Goal: Task Accomplishment & Management: Manage account settings

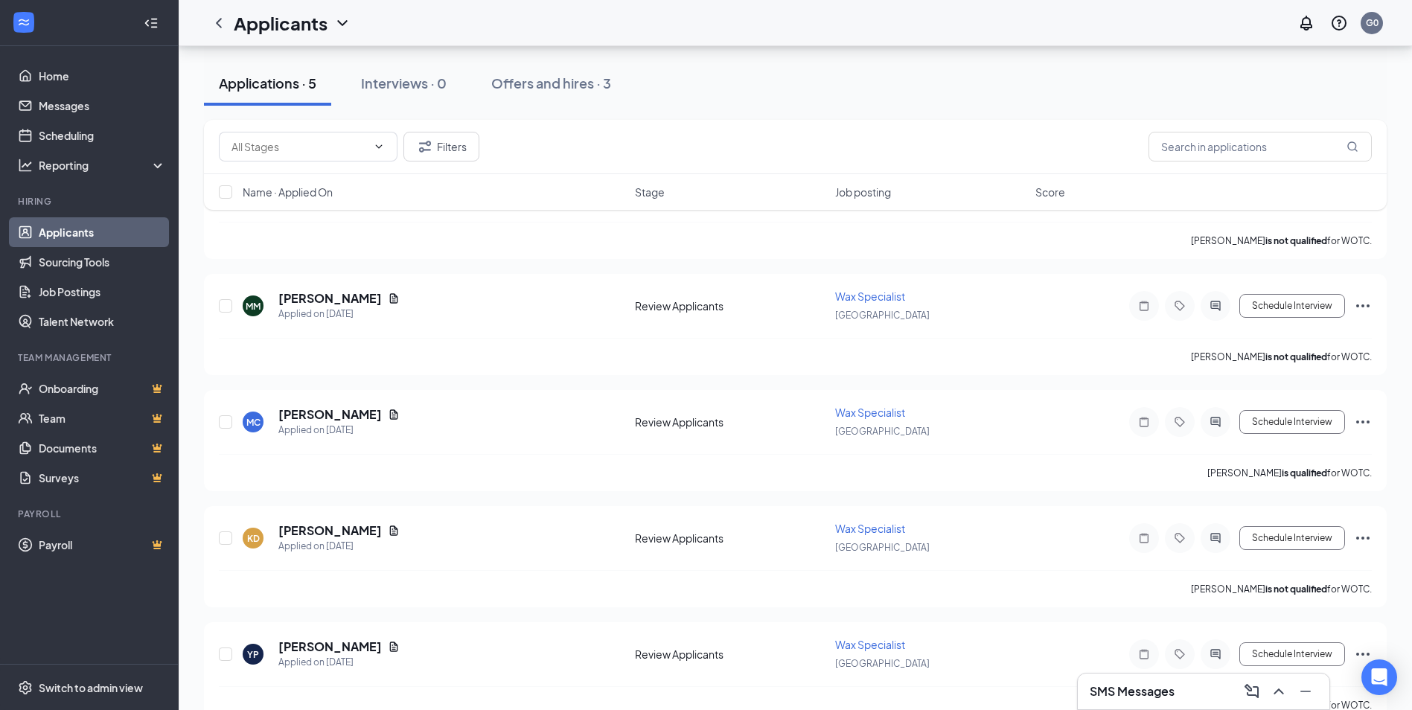
scroll to position [263, 0]
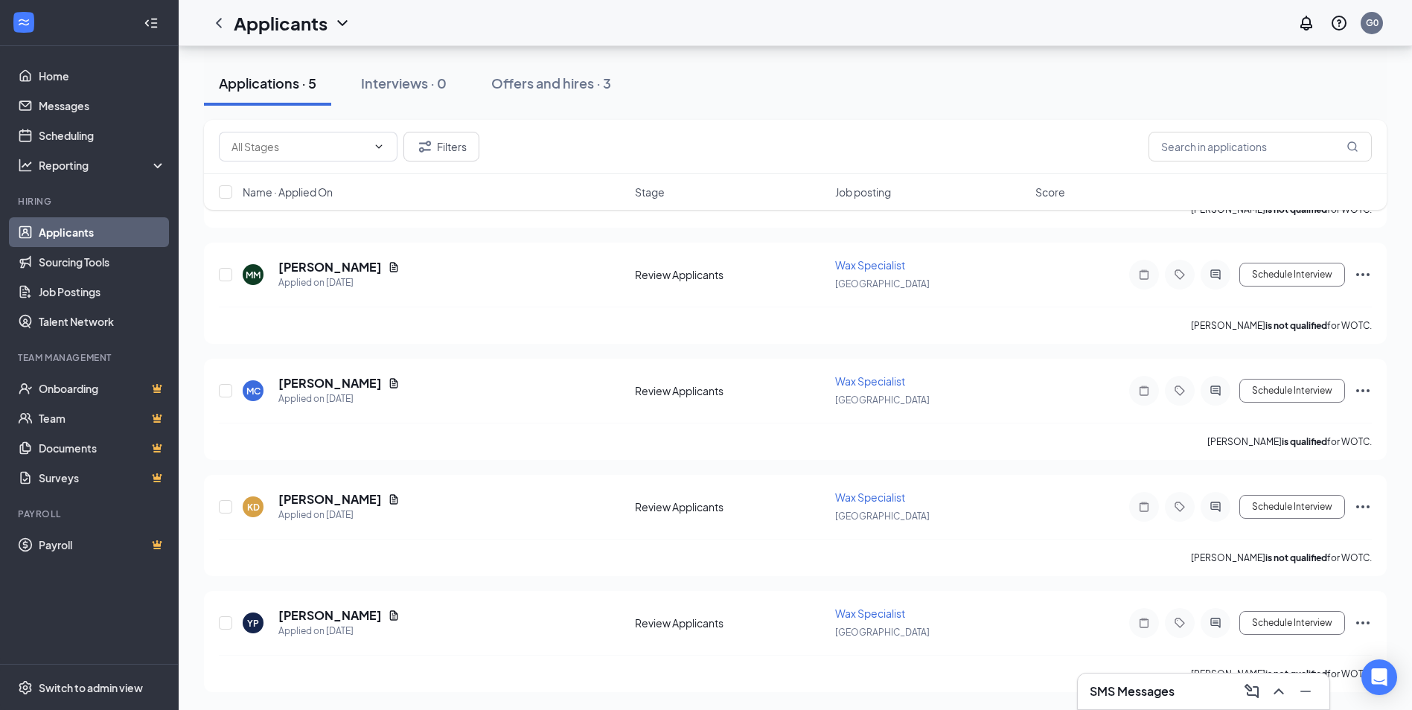
click at [1114, 695] on h3 "SMS Messages" at bounding box center [1132, 691] width 85 height 16
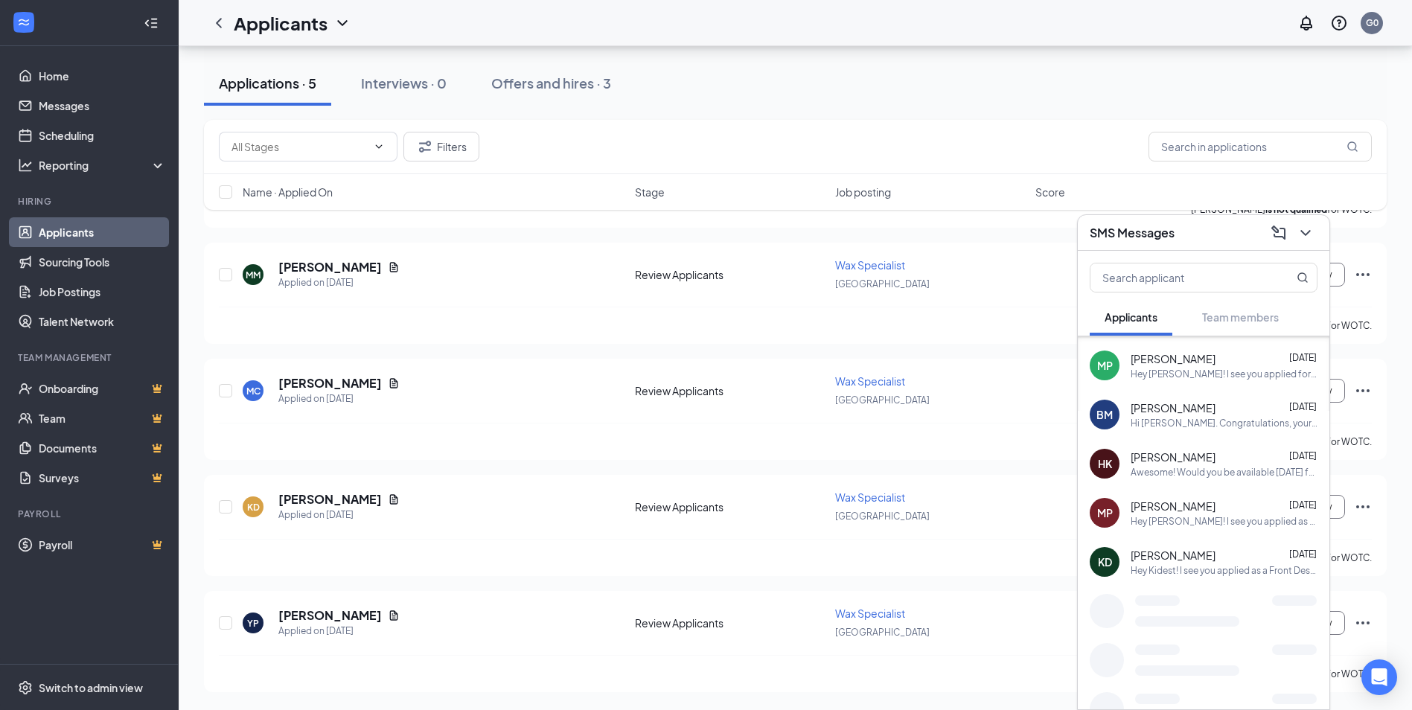
scroll to position [267, 0]
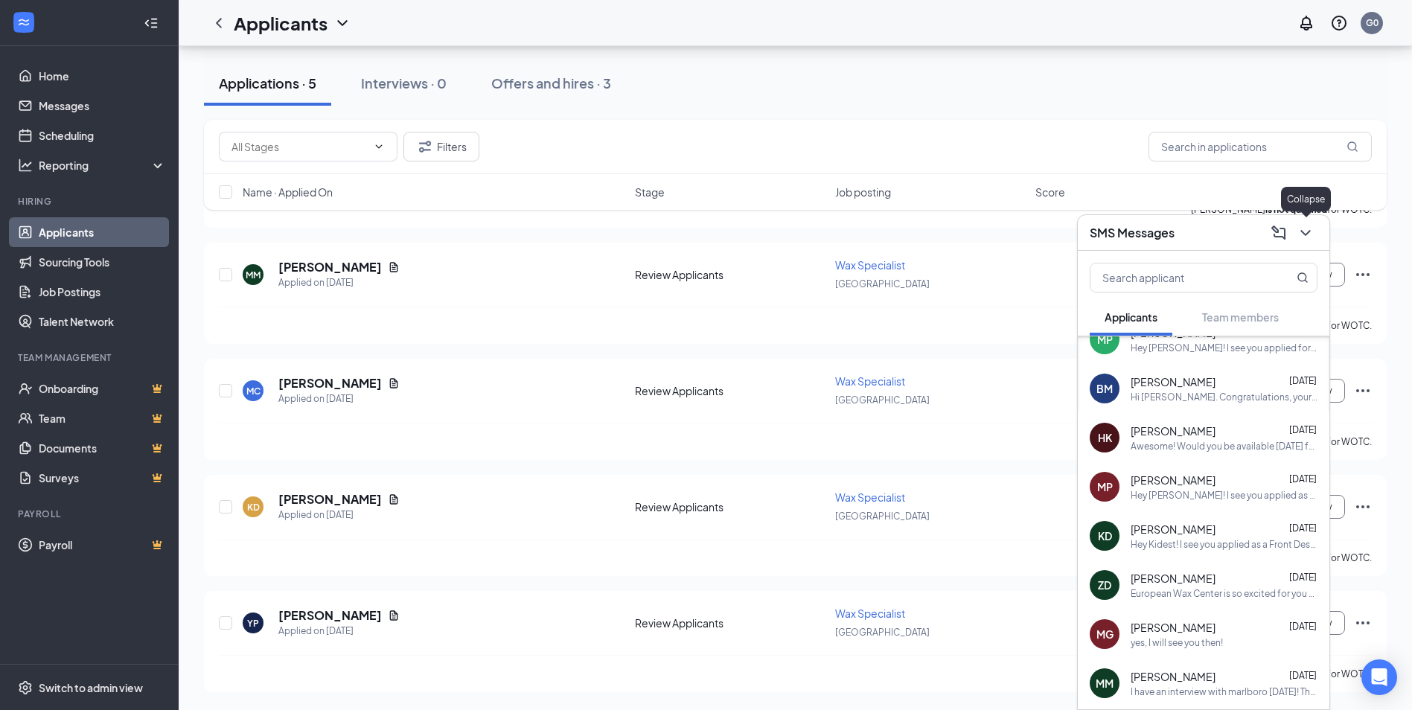
click at [1315, 230] on button at bounding box center [1306, 233] width 24 height 24
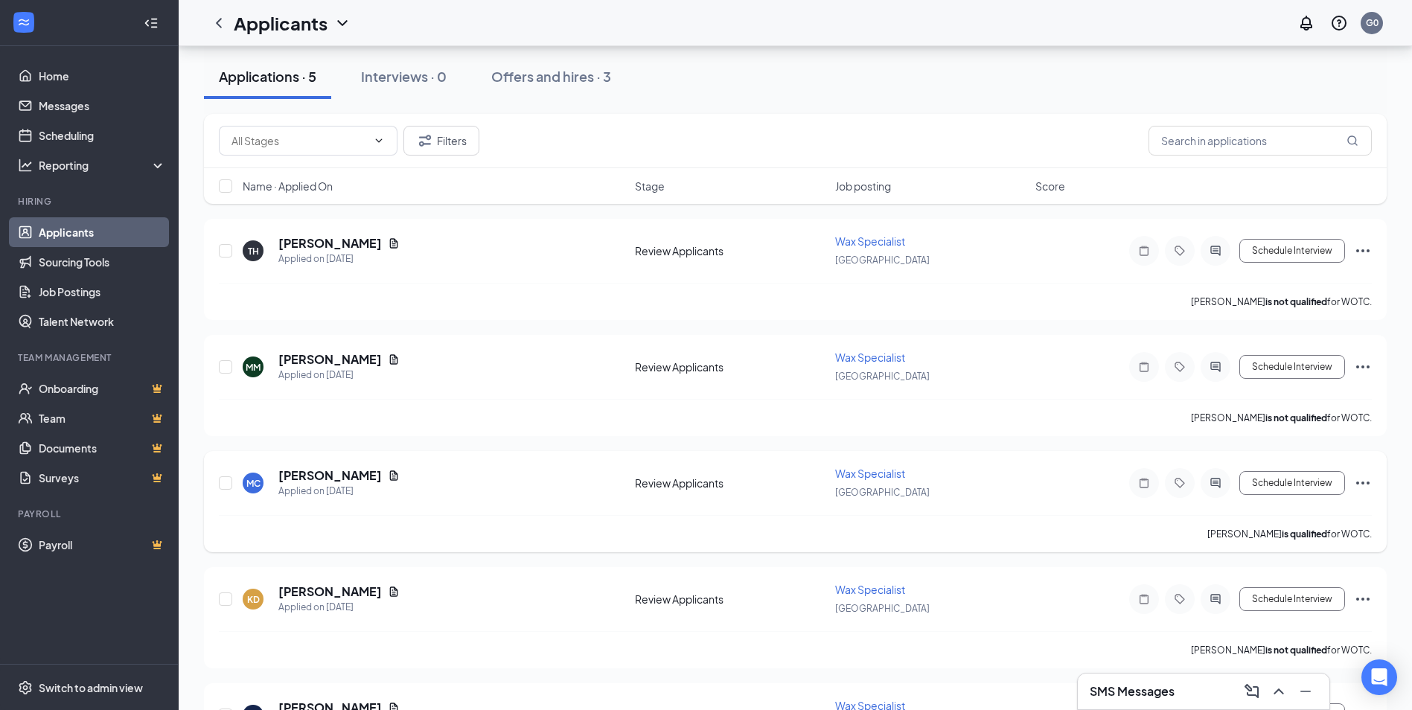
scroll to position [188, 0]
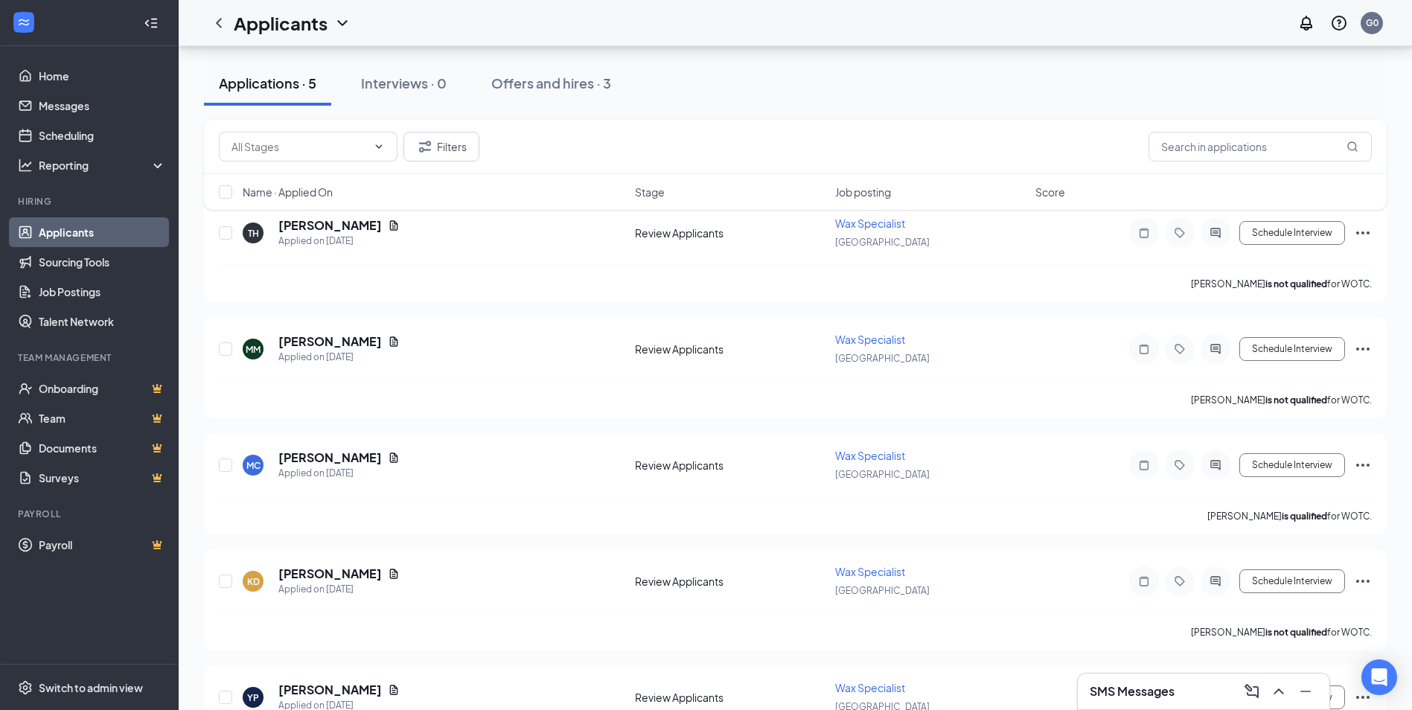
click at [55, 235] on link "Applicants" at bounding box center [102, 232] width 127 height 30
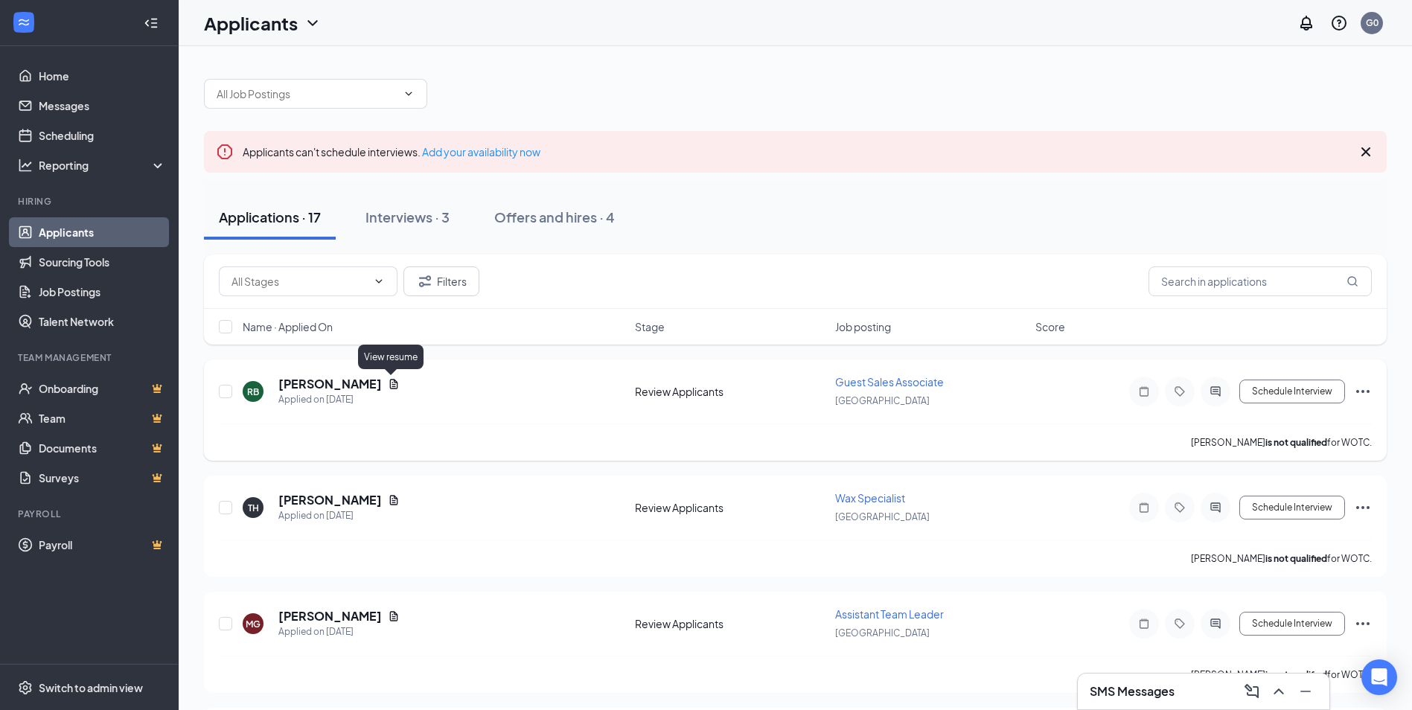
click at [395, 381] on icon "Document" at bounding box center [394, 384] width 12 height 12
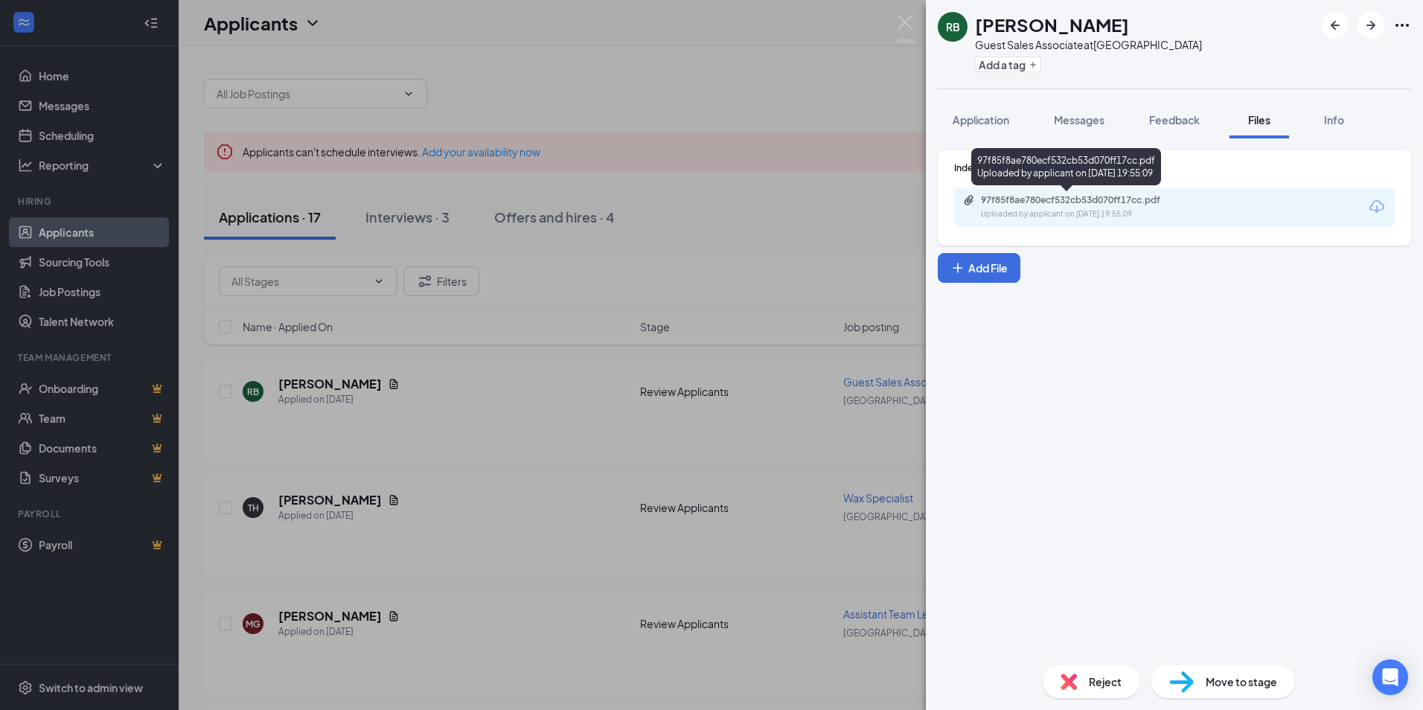
click at [1055, 214] on div "Uploaded by applicant on [DATE] 19:55:09" at bounding box center [1092, 214] width 223 height 12
click at [905, 13] on div "RB [PERSON_NAME] Guest Sales Associate at [GEOGRAPHIC_DATA] Add a tag Applicati…" at bounding box center [711, 355] width 1423 height 710
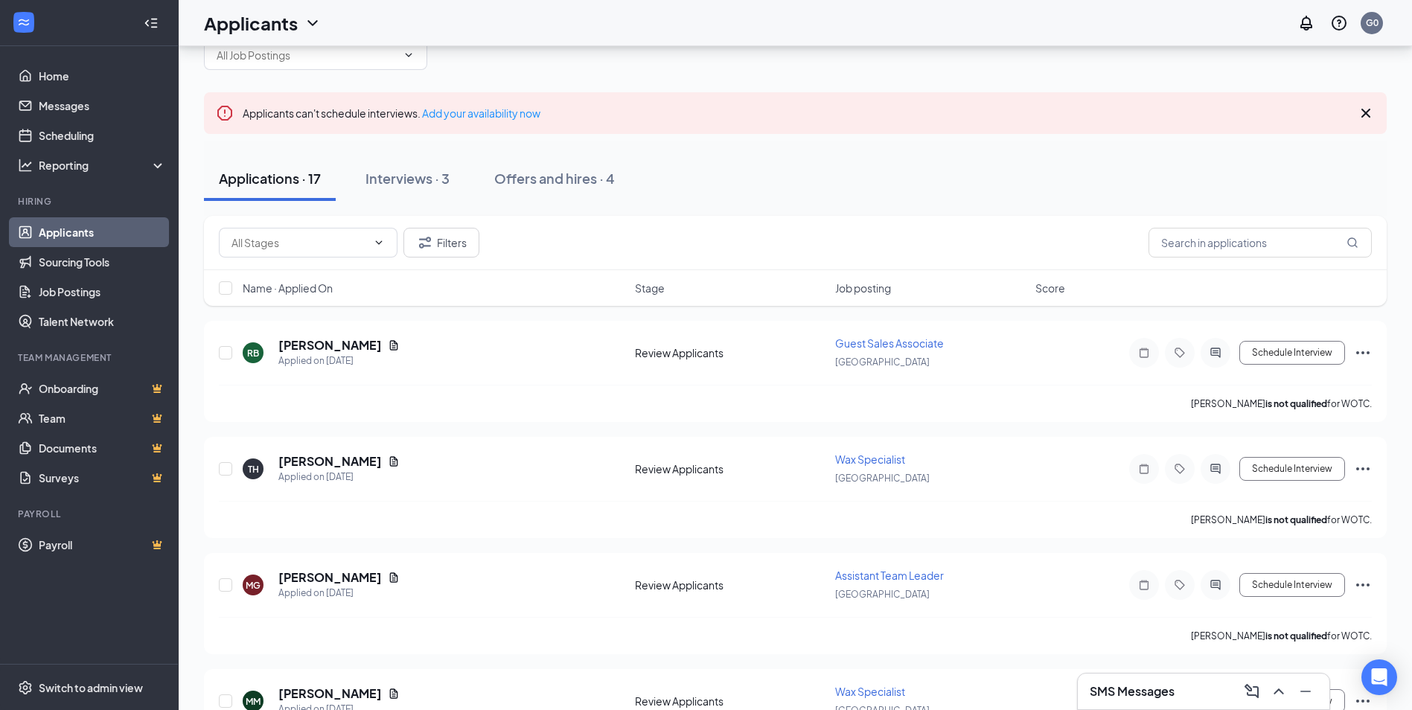
scroll to position [74, 0]
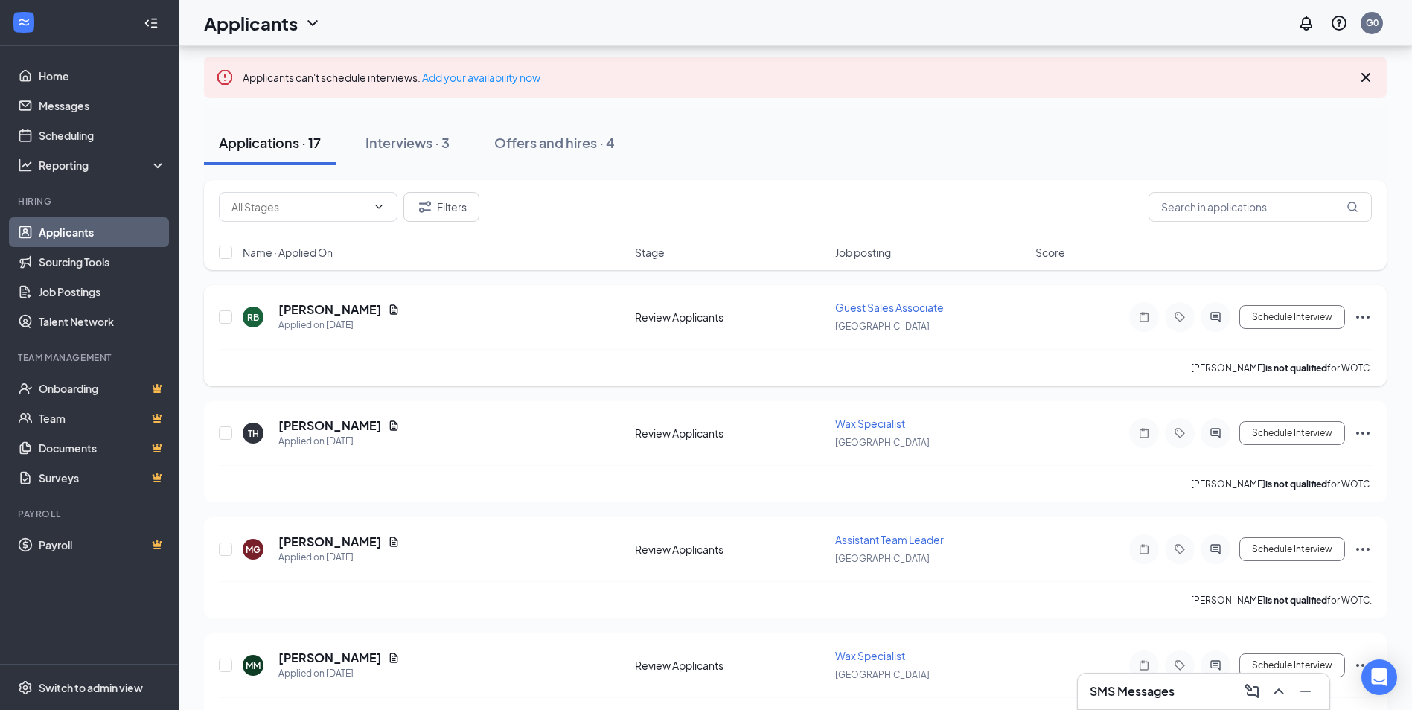
click at [928, 309] on span "Guest Sales Associate" at bounding box center [889, 307] width 109 height 13
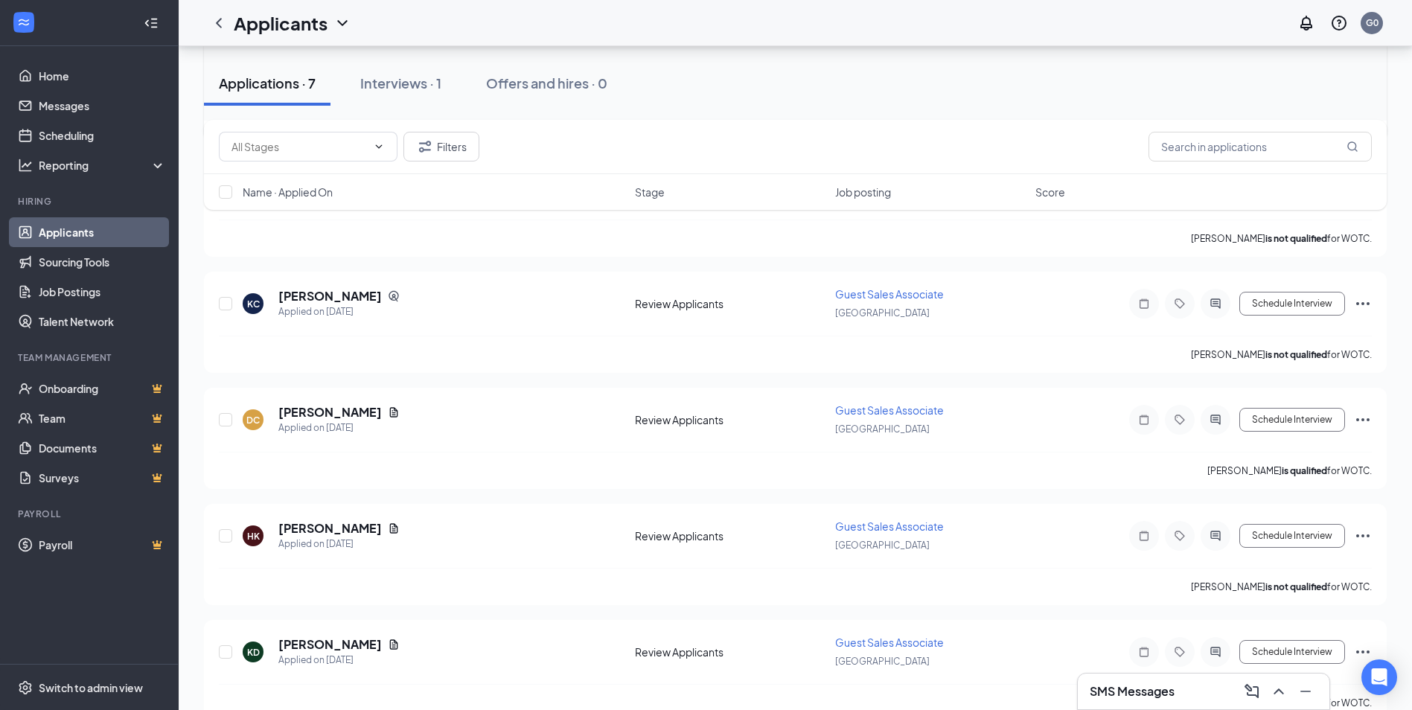
scroll to position [272, 0]
